Goal: Task Accomplishment & Management: Use online tool/utility

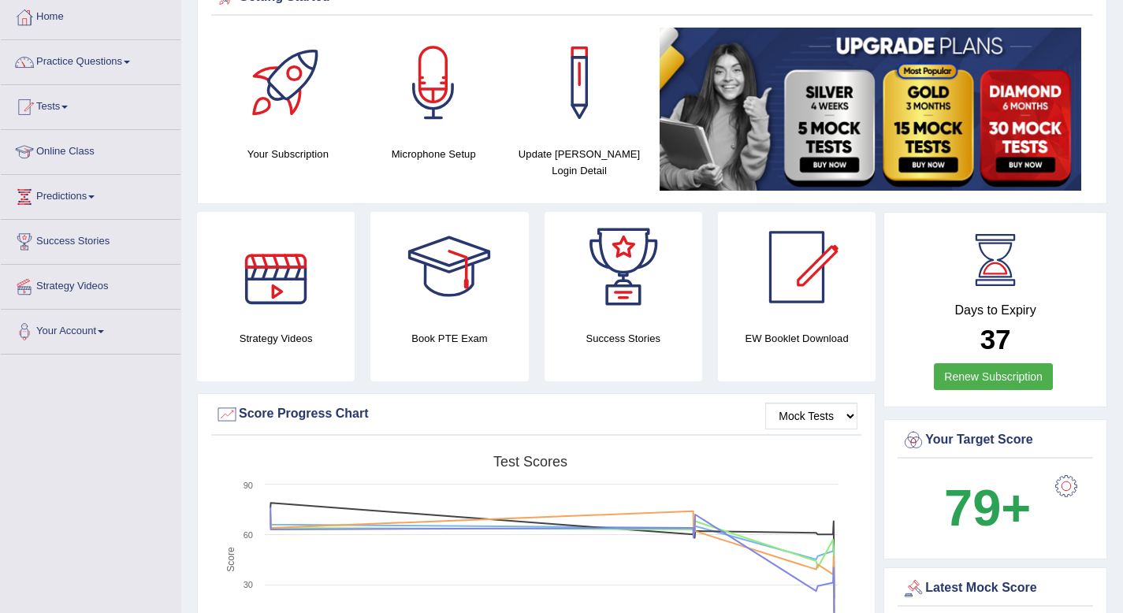
scroll to position [72, 0]
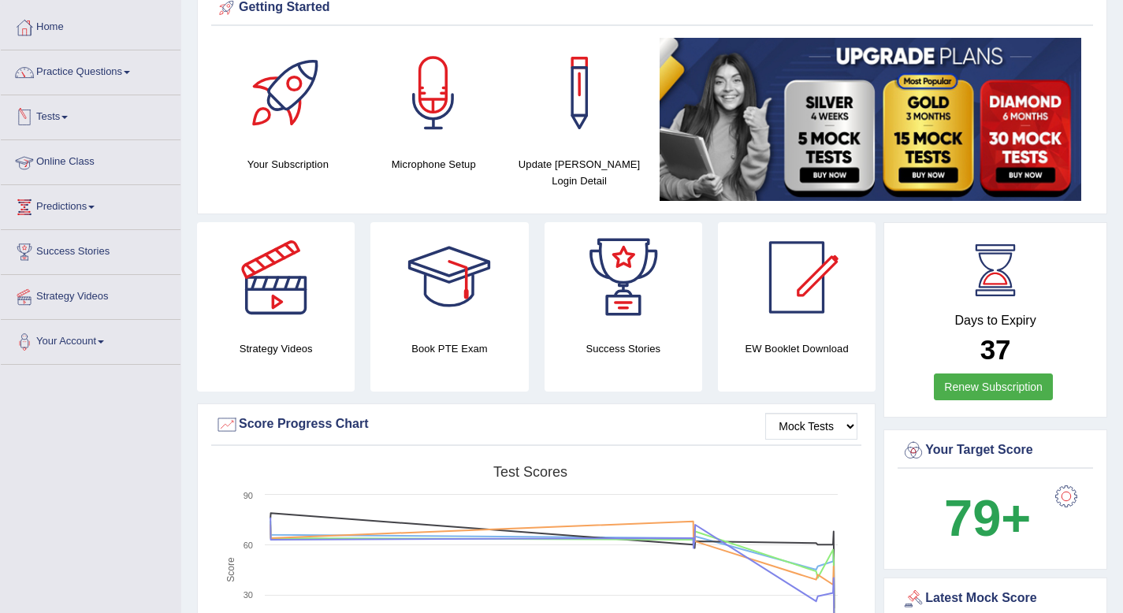
click at [57, 117] on link "Tests" at bounding box center [91, 114] width 180 height 39
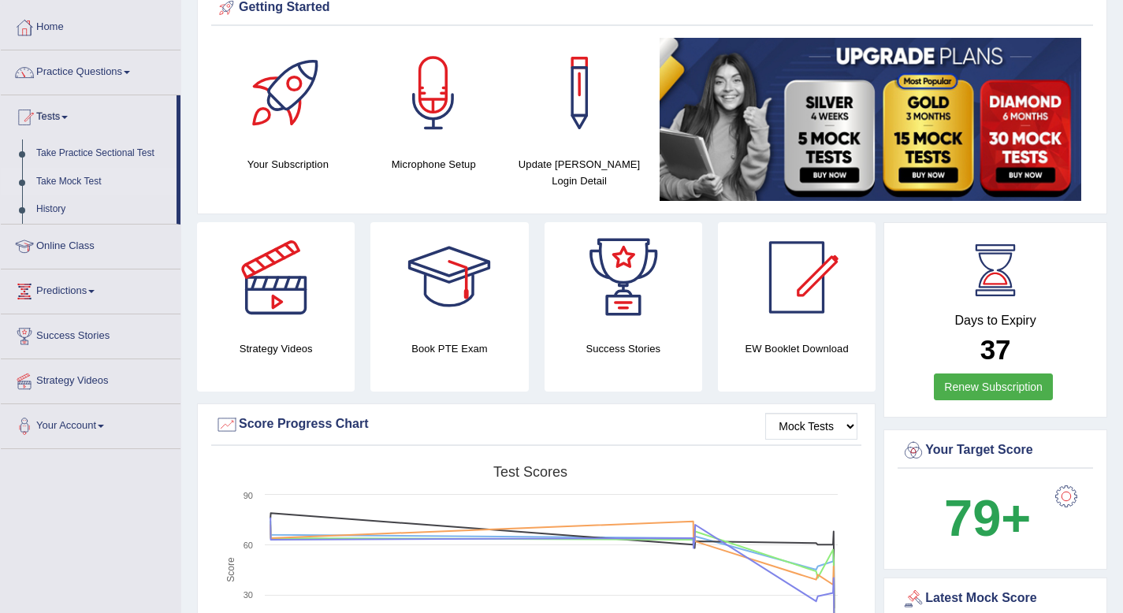
click at [72, 185] on link "Take Mock Test" at bounding box center [102, 182] width 147 height 28
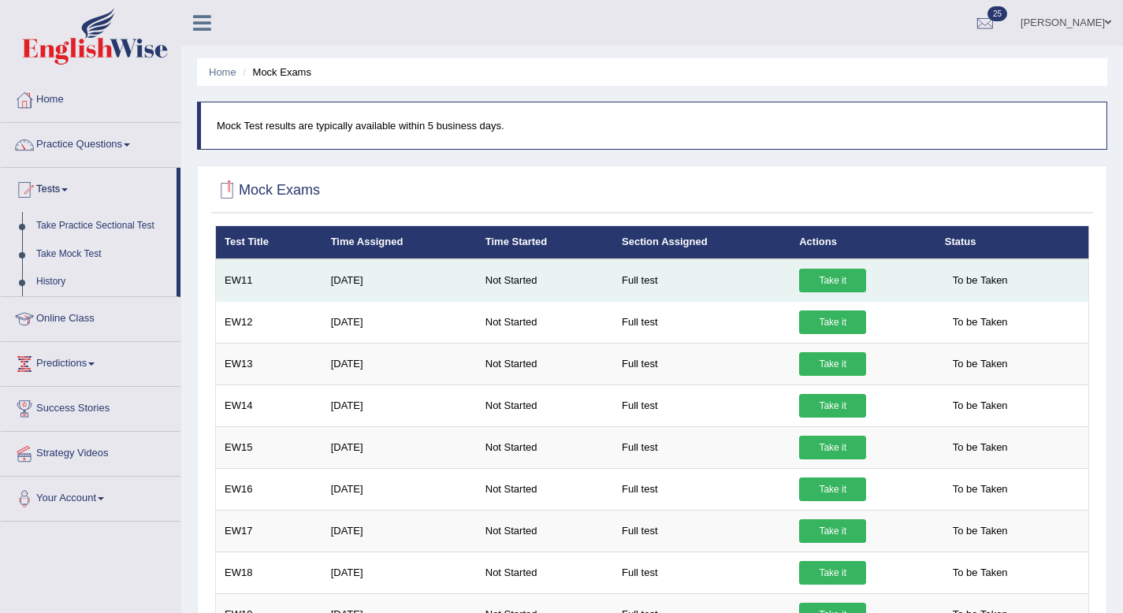
click at [857, 279] on link "Take it" at bounding box center [832, 281] width 67 height 24
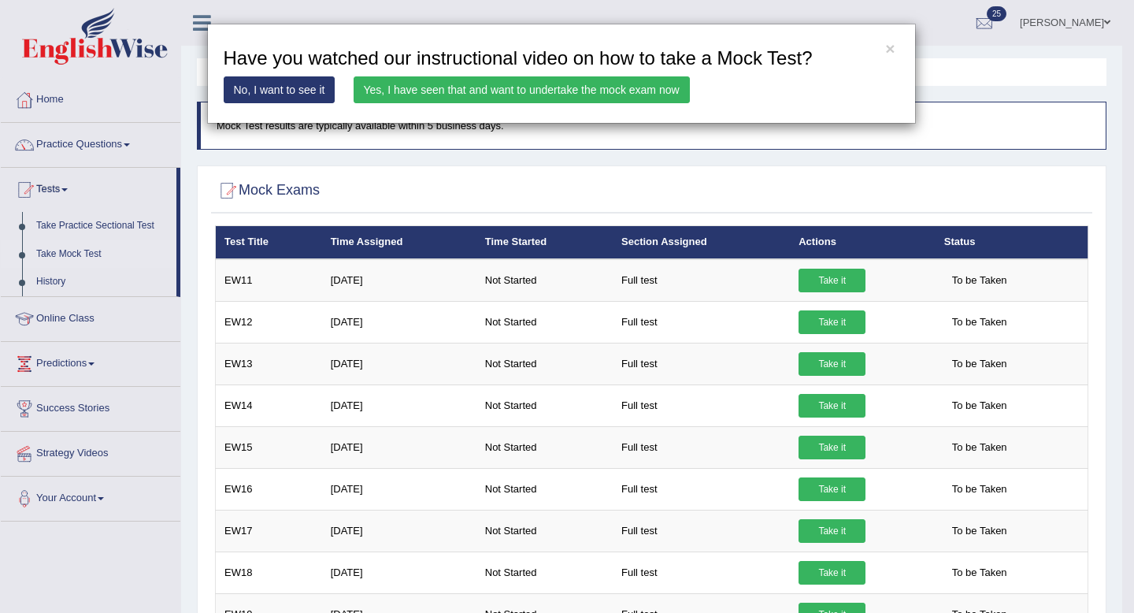
click at [593, 80] on link "Yes, I have seen that and want to undertake the mock exam now" at bounding box center [522, 89] width 336 height 27
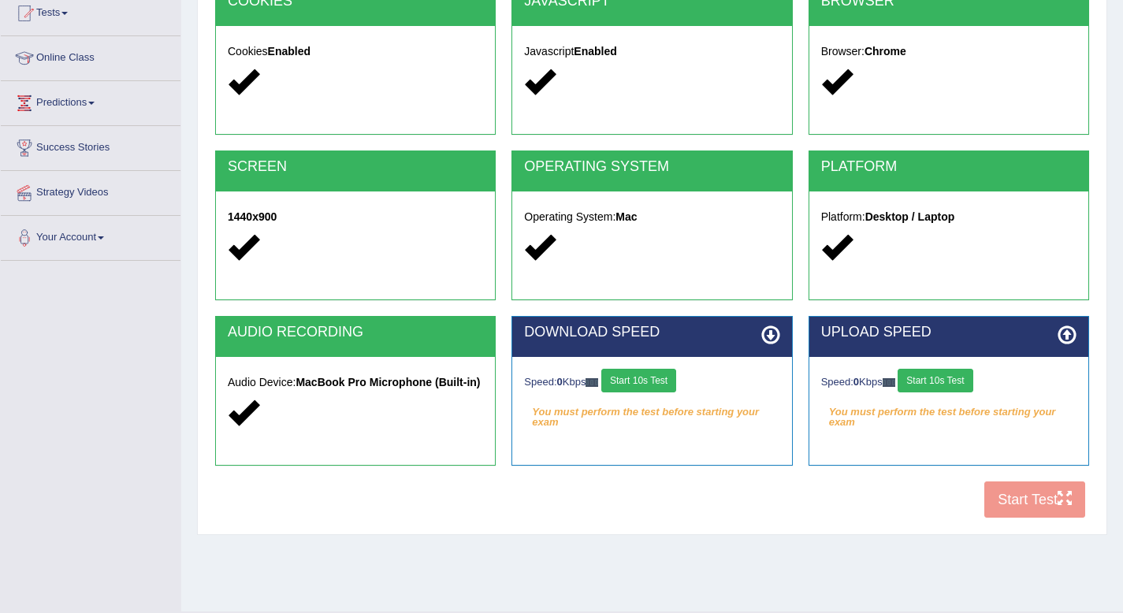
scroll to position [214, 0]
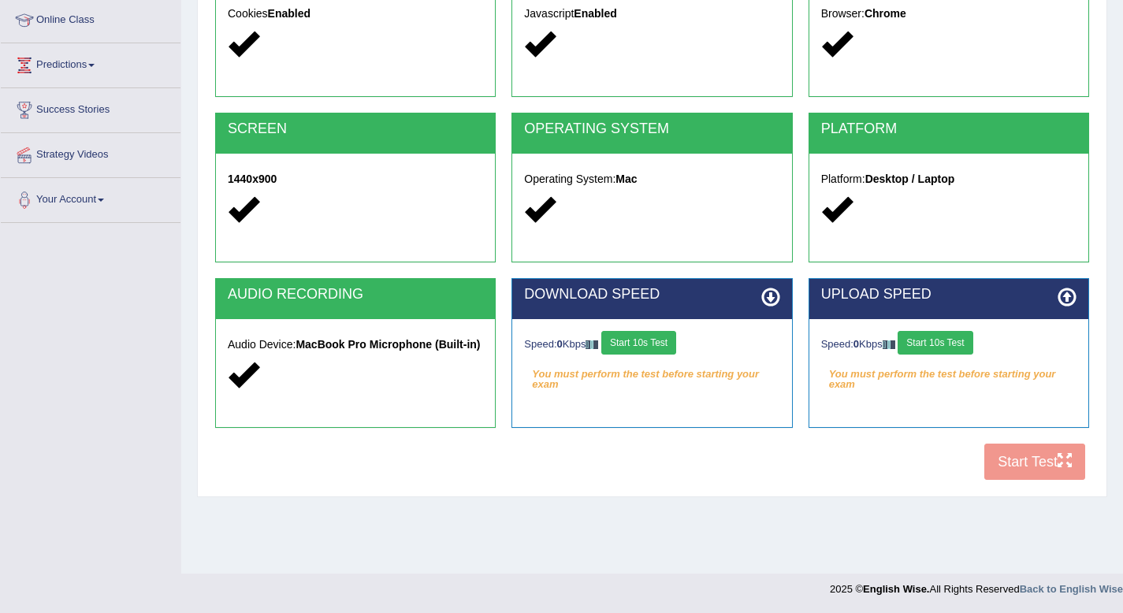
click at [648, 350] on button "Start 10s Test" at bounding box center [638, 343] width 75 height 24
click at [972, 348] on button "Start 10s Test" at bounding box center [934, 343] width 75 height 24
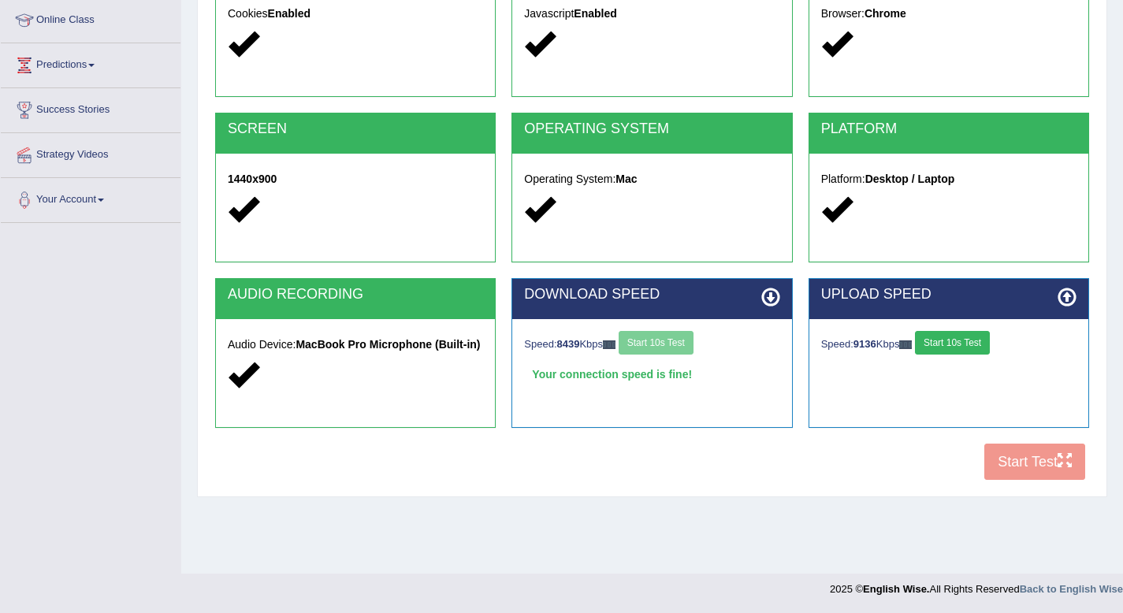
click at [1013, 466] on div "COOKIES Cookies Enabled JAVASCRIPT Javascript Enabled BROWSER Browser: Chrome S…" at bounding box center [652, 217] width 882 height 541
click at [971, 340] on button "Start 10s Test" at bounding box center [952, 343] width 75 height 24
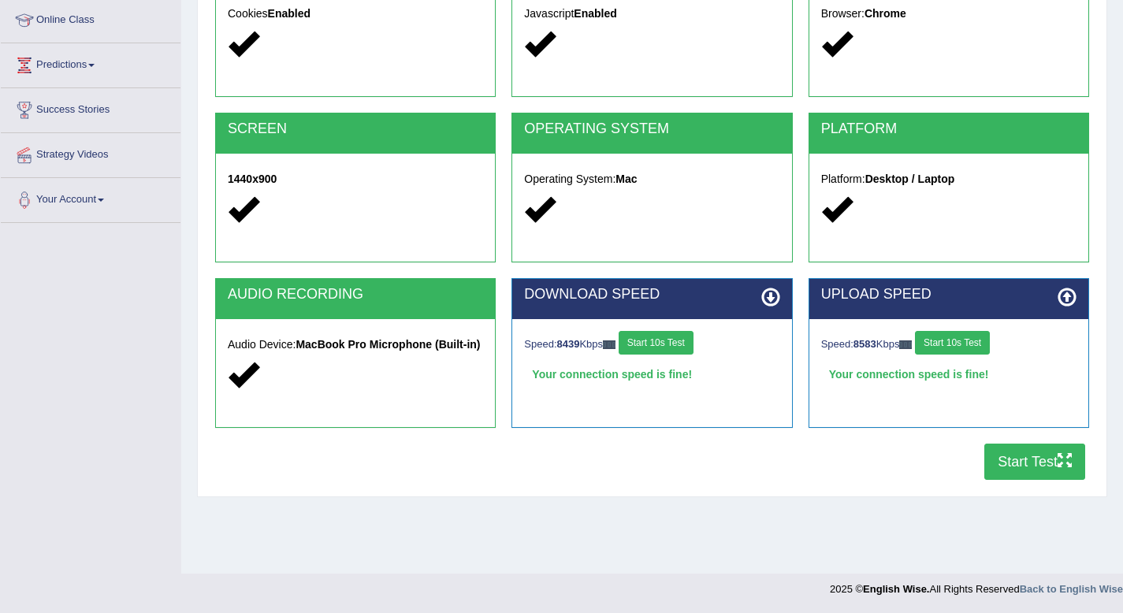
click at [1011, 467] on button "Start Test" at bounding box center [1034, 462] width 101 height 36
